Goal: Task Accomplishment & Management: Use online tool/utility

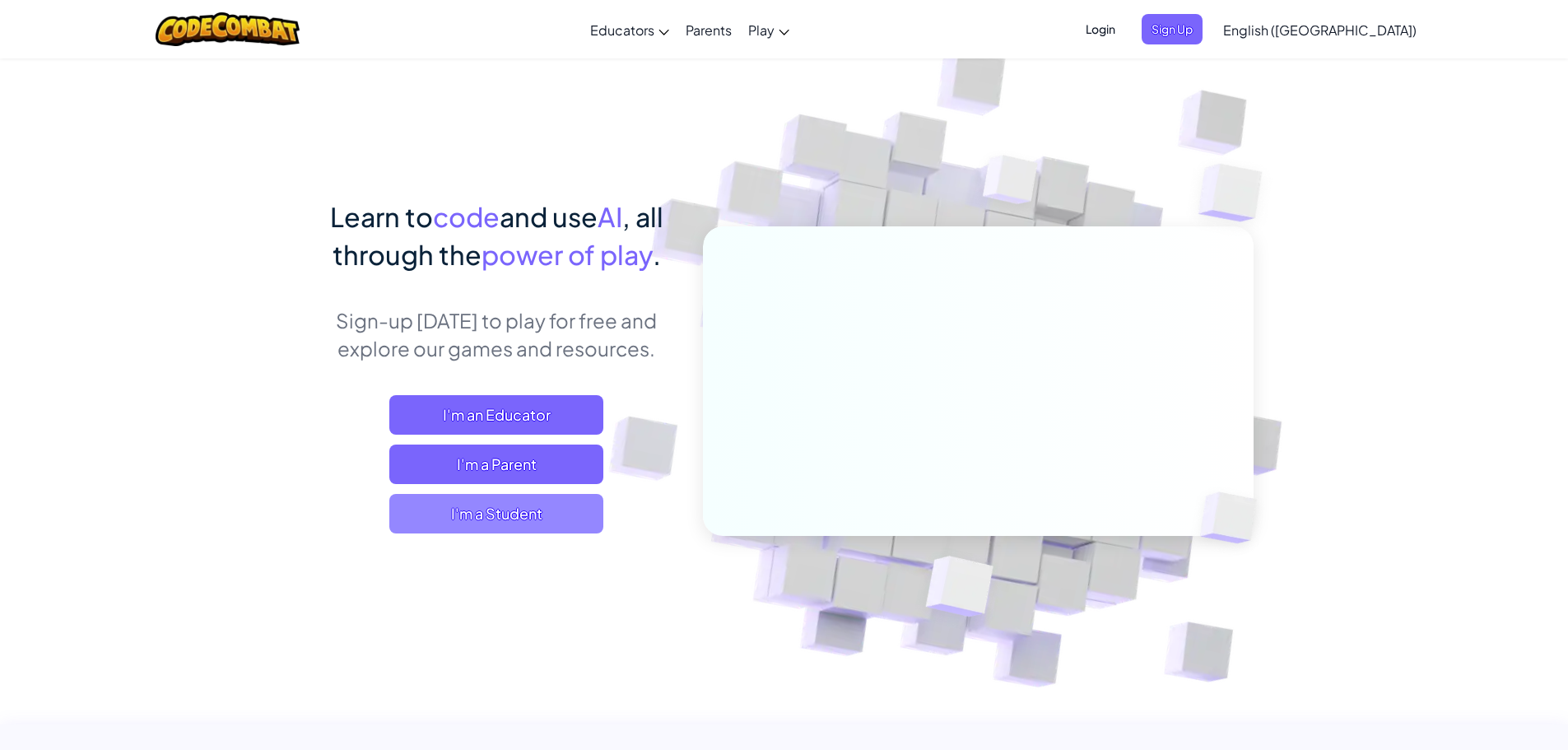
click at [539, 509] on span "I'm a Student" at bounding box center [496, 514] width 214 height 40
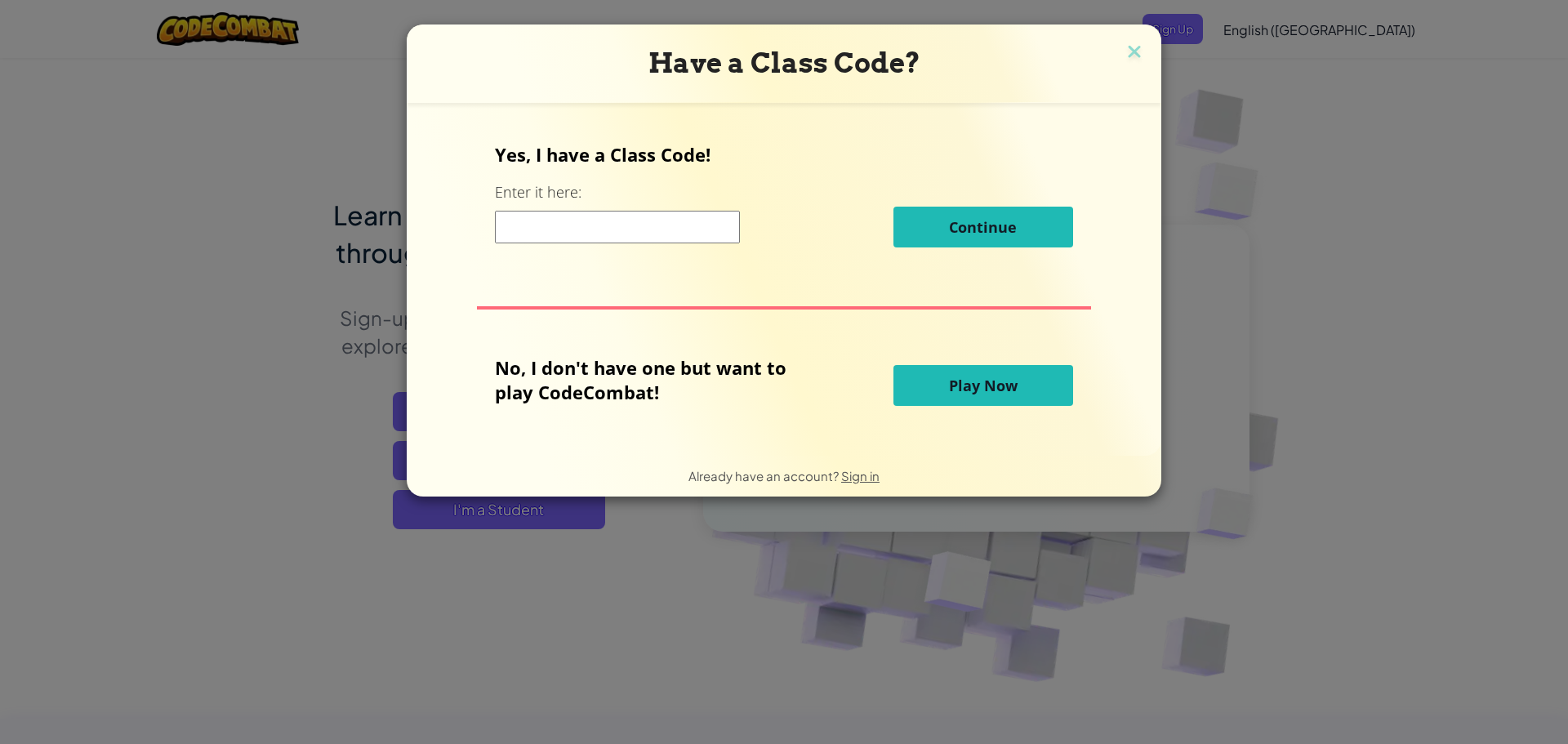
click at [645, 220] on input at bounding box center [618, 227] width 245 height 32
type input "MouthJobSad"
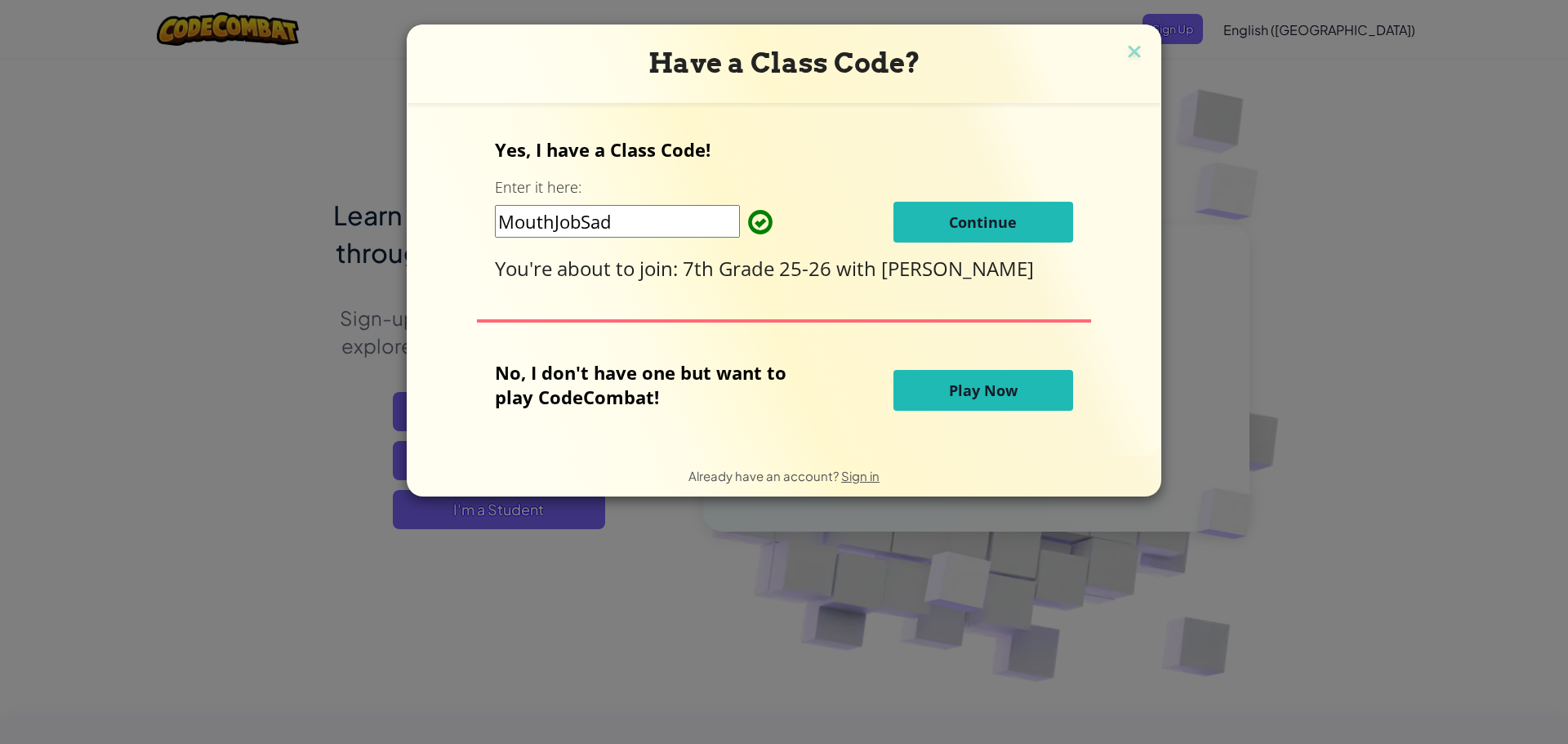
click at [947, 219] on button "Continue" at bounding box center [983, 222] width 180 height 41
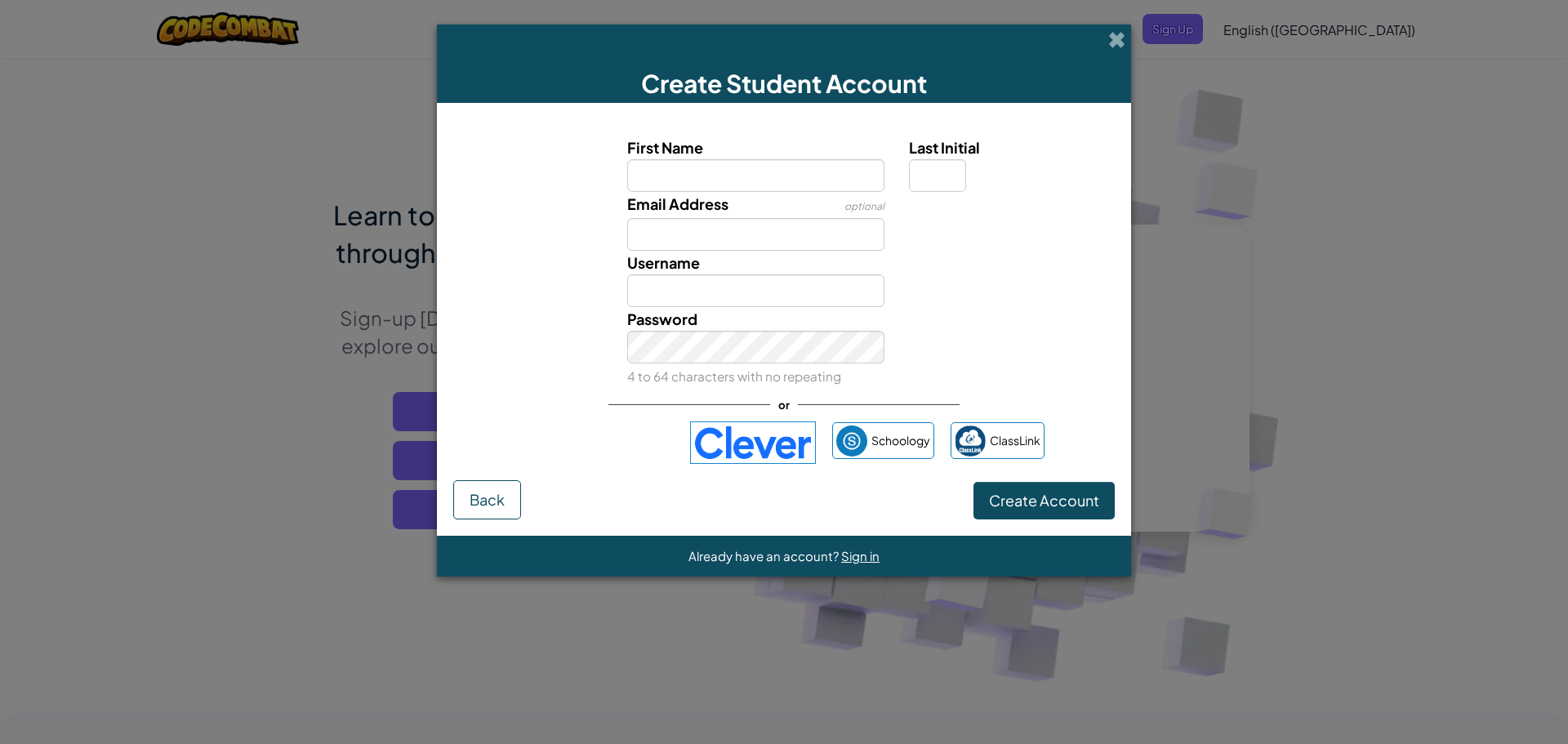
click at [746, 436] on img at bounding box center [753, 443] width 125 height 42
click at [784, 446] on img at bounding box center [753, 443] width 125 height 42
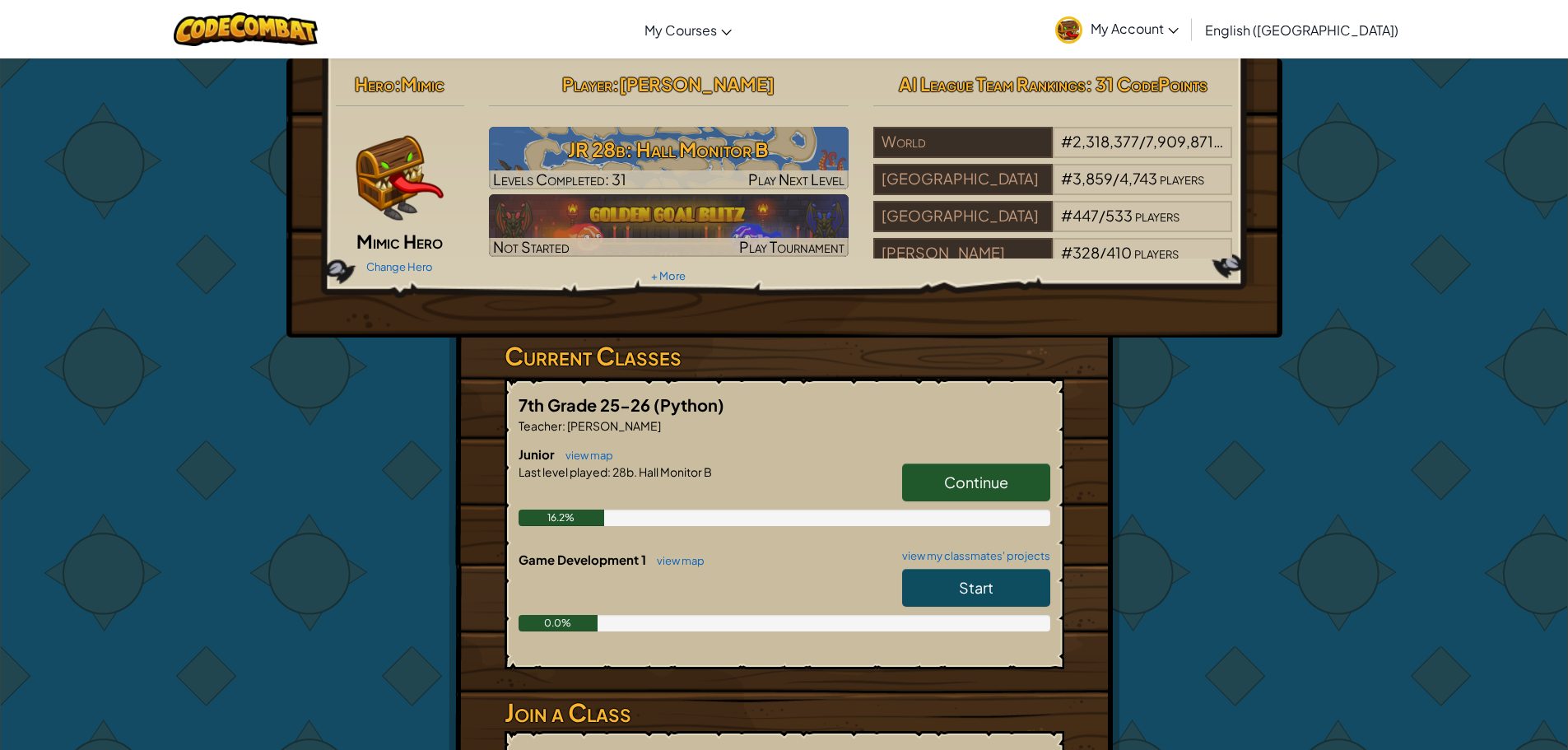
click at [917, 463] on div "Junior view map Continue Last level played : 28b. Hall Monitor B 16.2%" at bounding box center [784, 497] width 531 height 105
click at [916, 484] on link "Continue" at bounding box center [975, 482] width 148 height 38
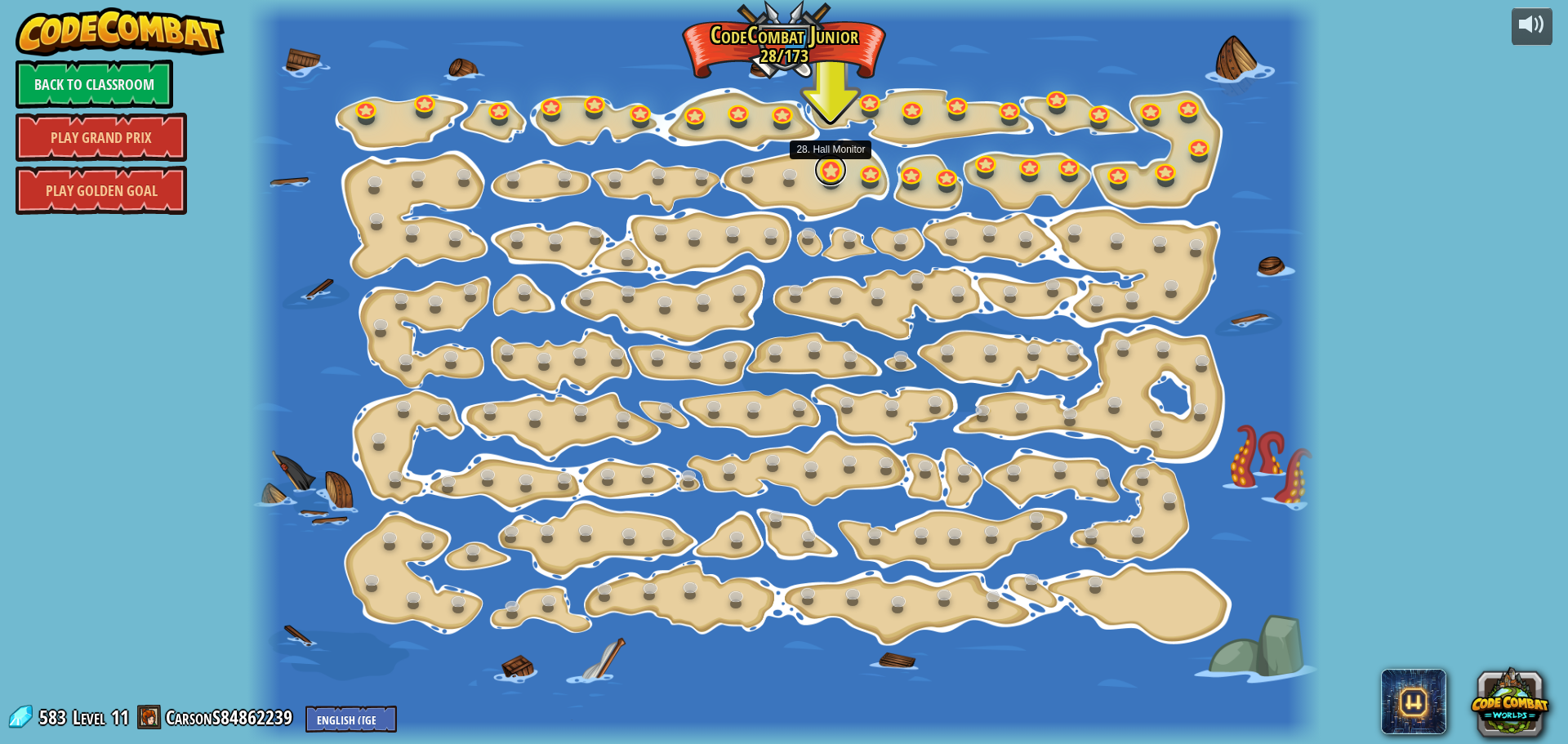
click at [835, 165] on link at bounding box center [830, 170] width 32 height 32
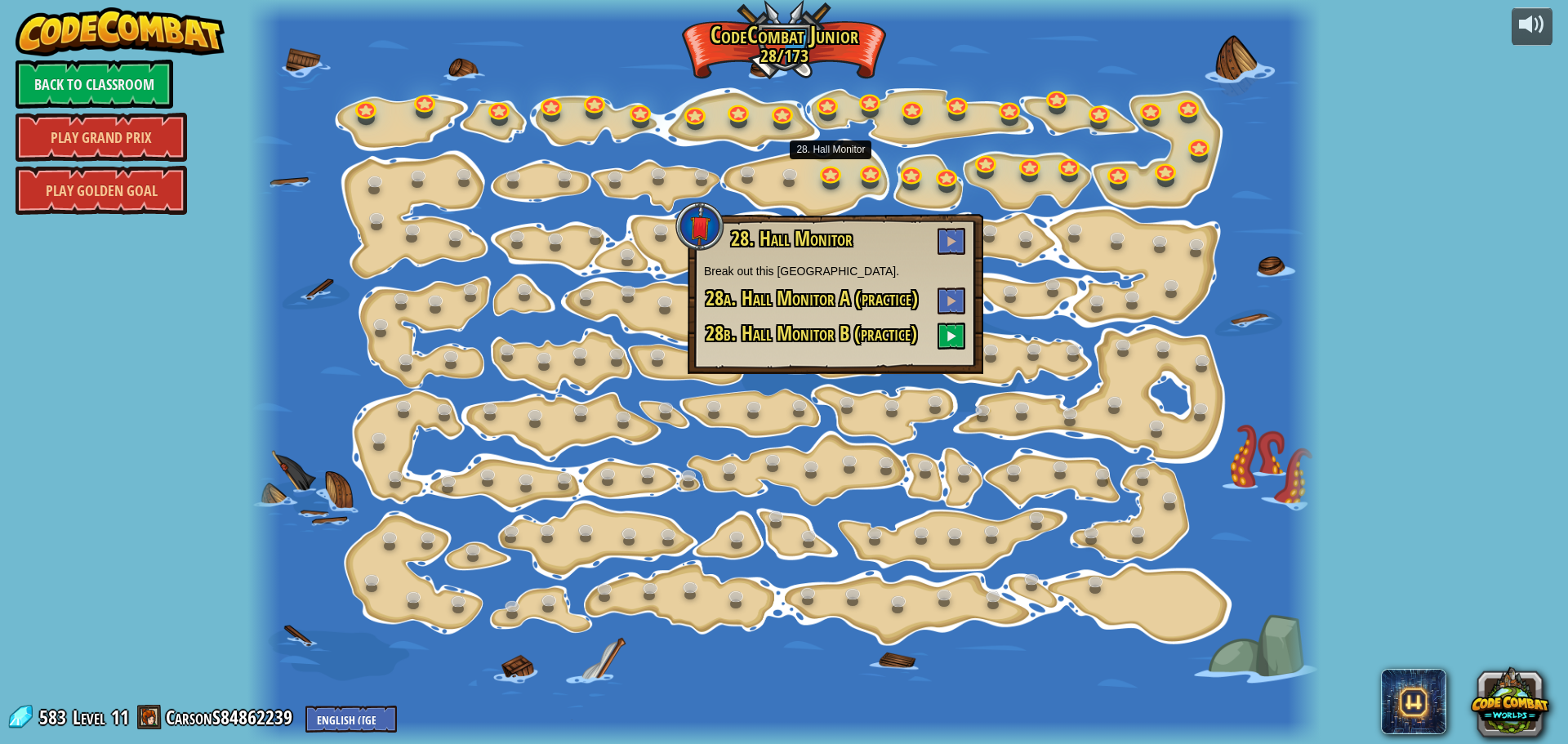
click at [958, 319] on div "28. Hall Monitor Break out this hallway island. 28a. Hall Monitor A (practice) …" at bounding box center [835, 289] width 263 height 122
click at [951, 329] on button at bounding box center [951, 336] width 28 height 27
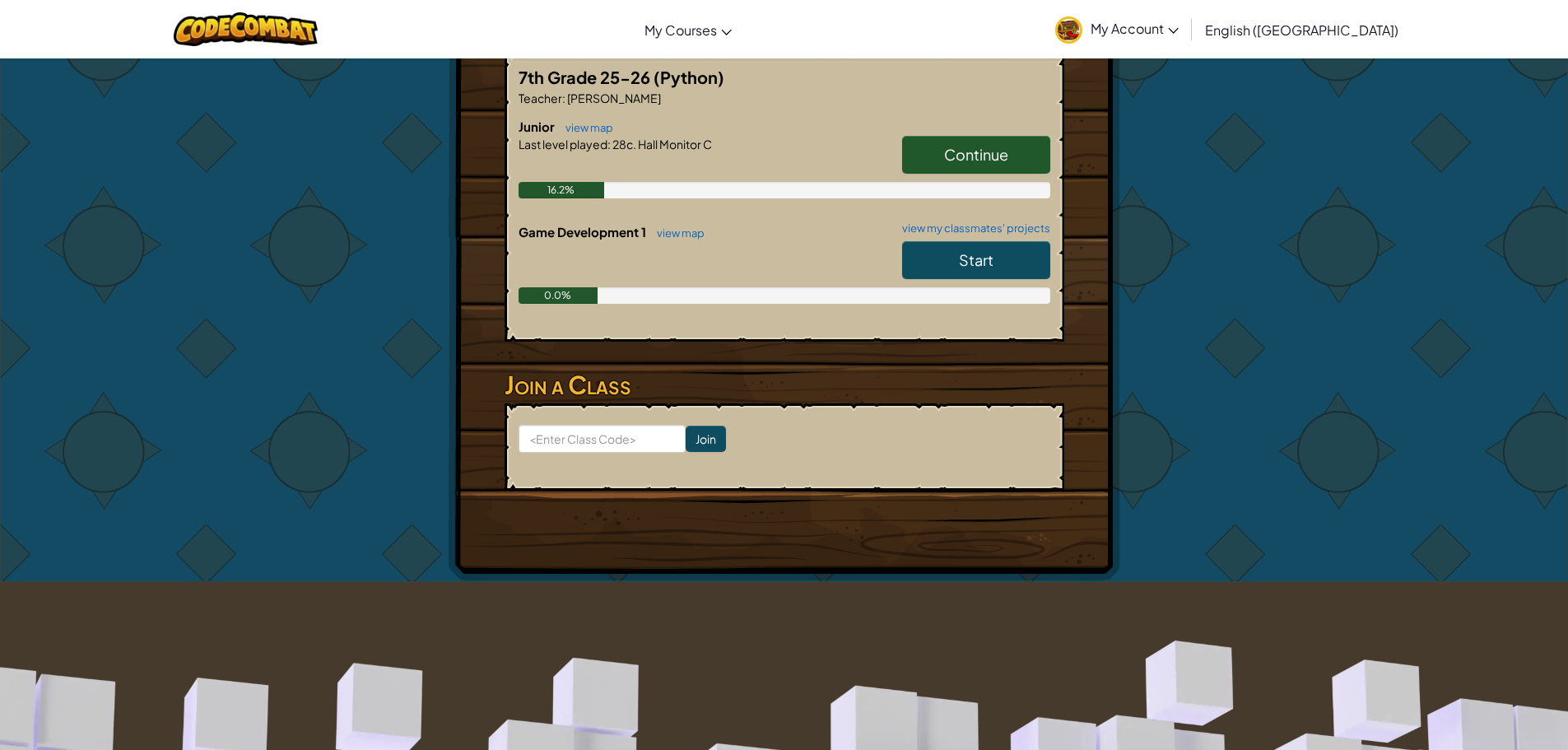
scroll to position [329, 0]
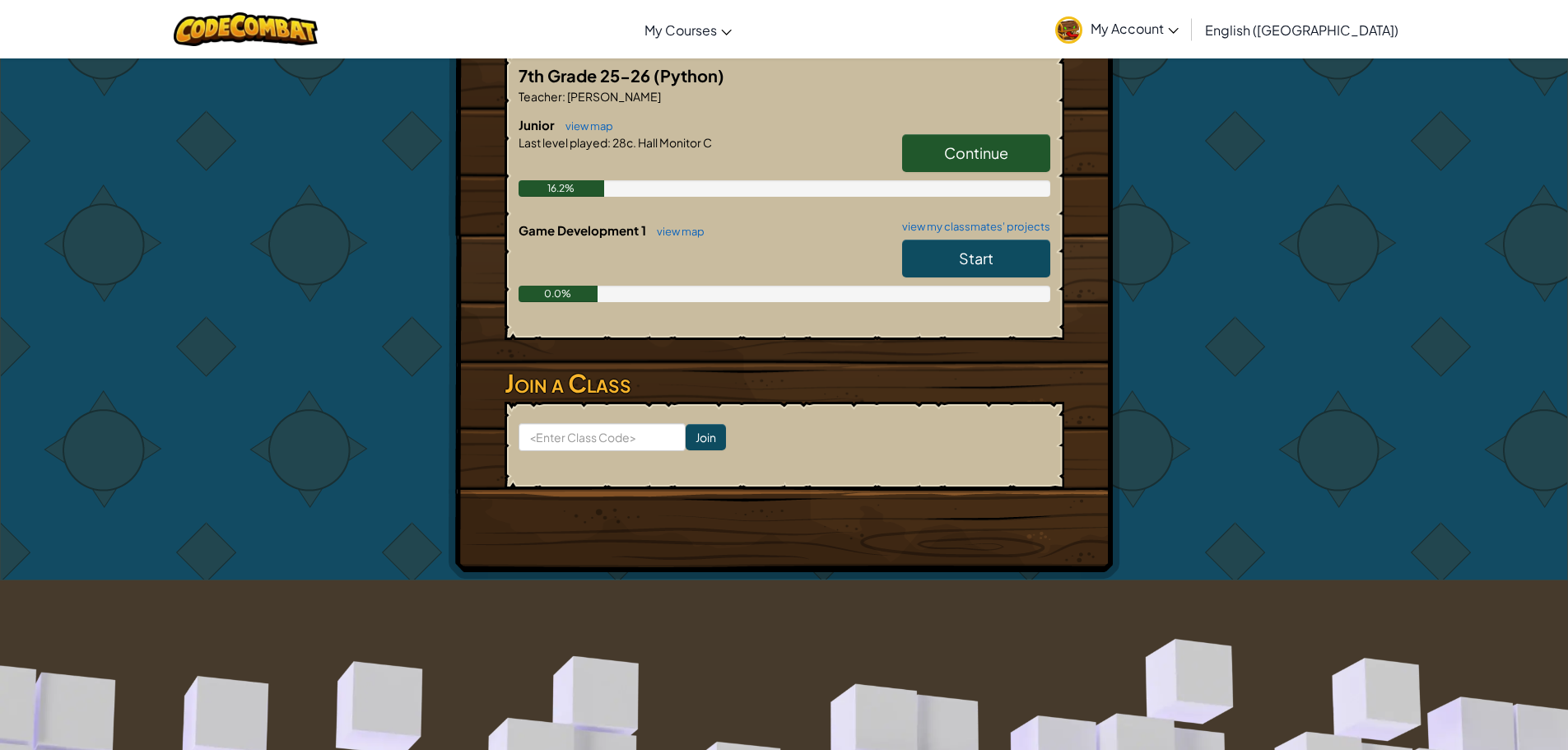
click at [983, 255] on span "Start" at bounding box center [975, 258] width 34 height 19
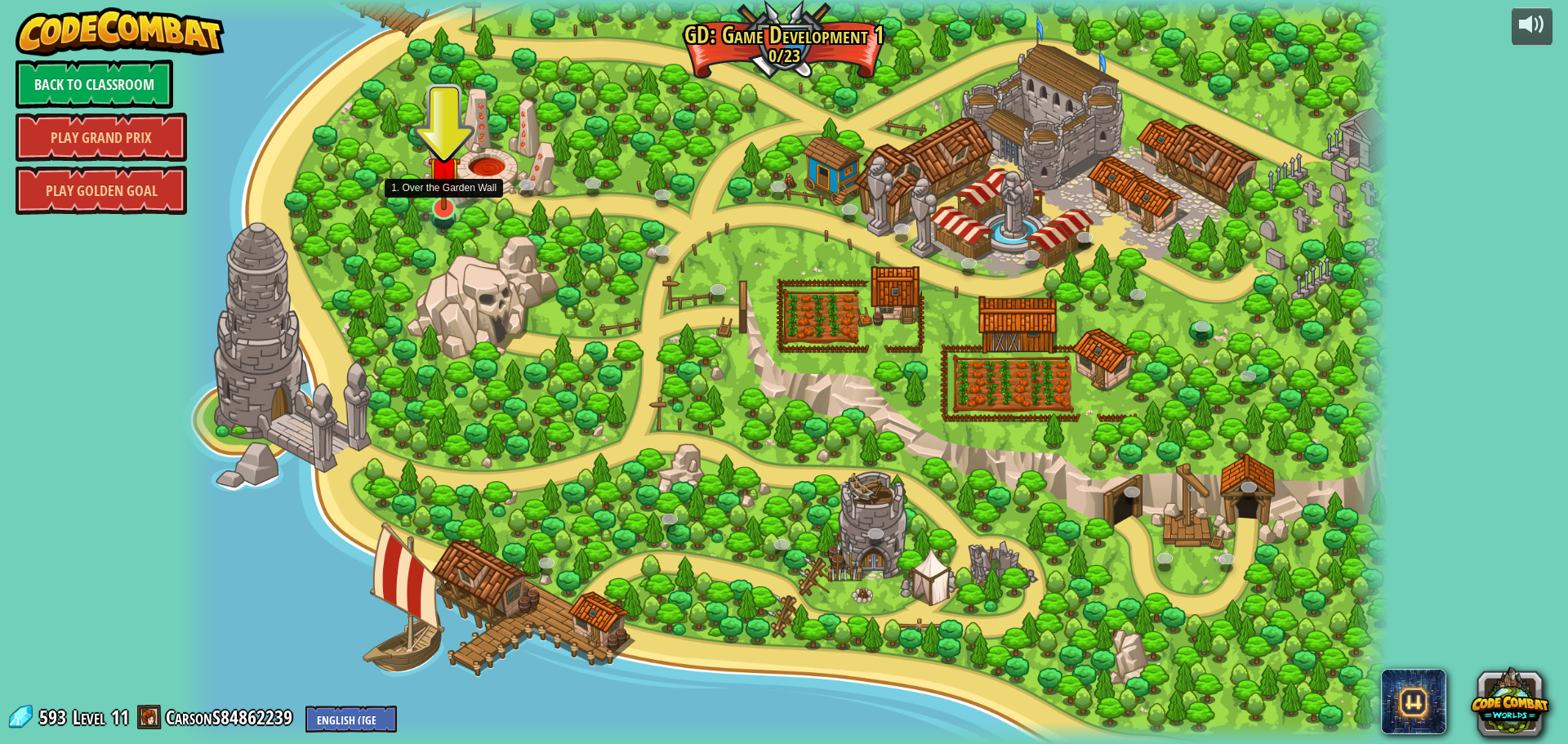
click at [446, 206] on img at bounding box center [443, 172] width 32 height 76
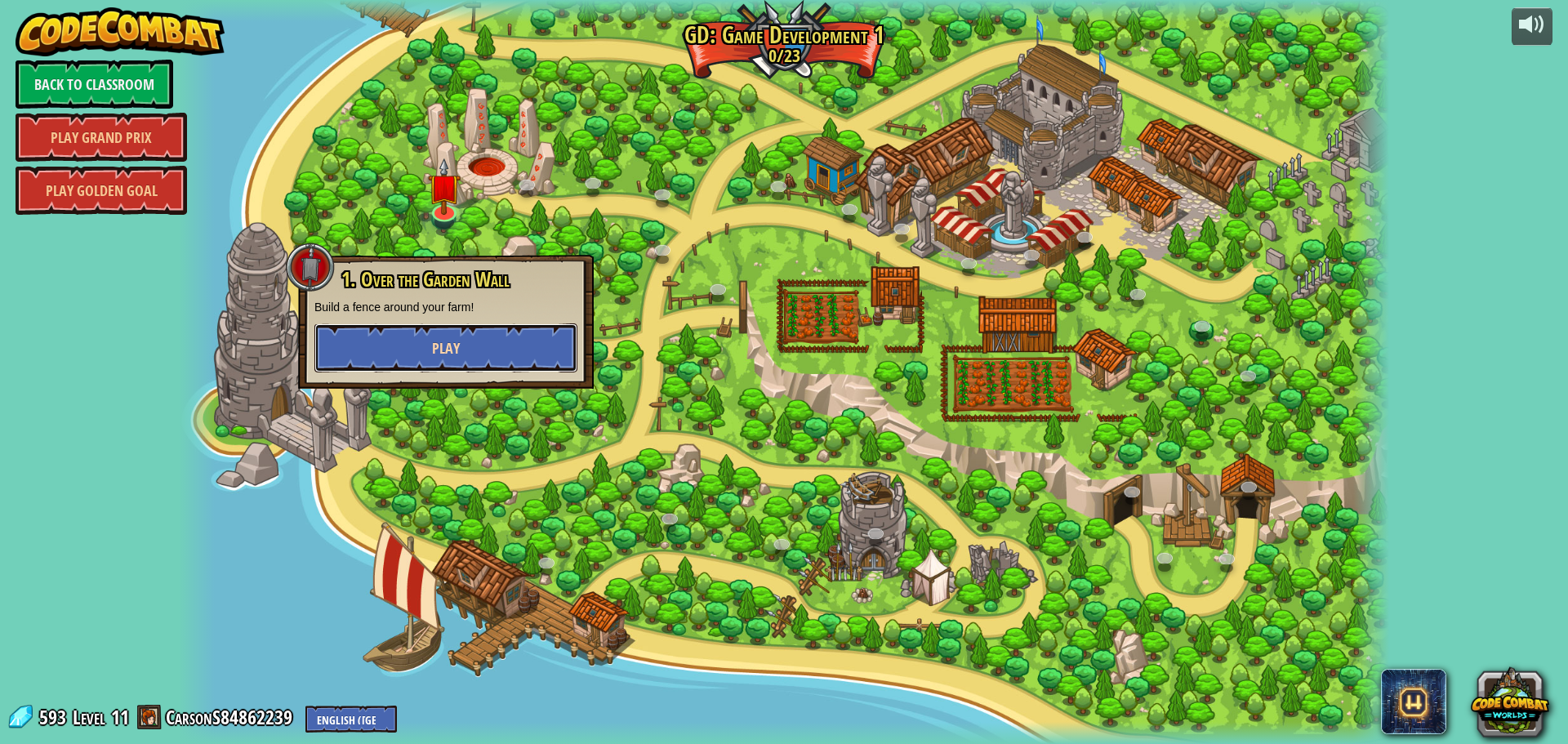
click at [549, 359] on button "Play" at bounding box center [445, 348] width 263 height 49
